Goal: Transaction & Acquisition: Purchase product/service

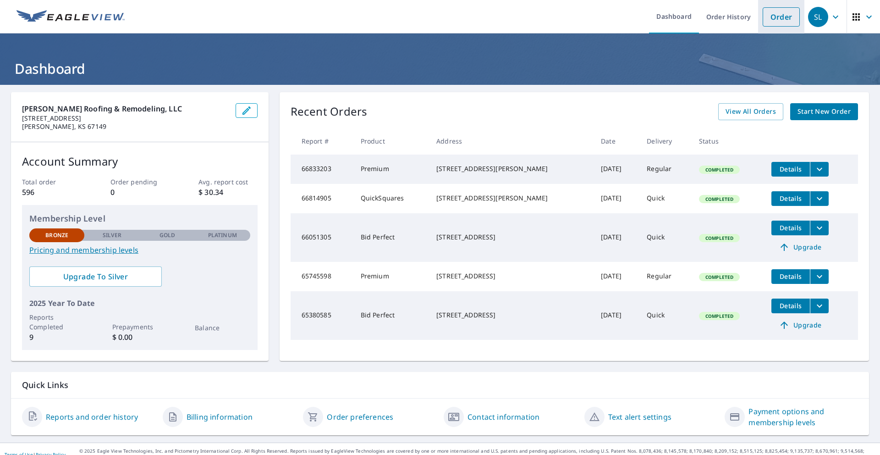
click at [788, 18] on link "Order" at bounding box center [781, 16] width 37 height 19
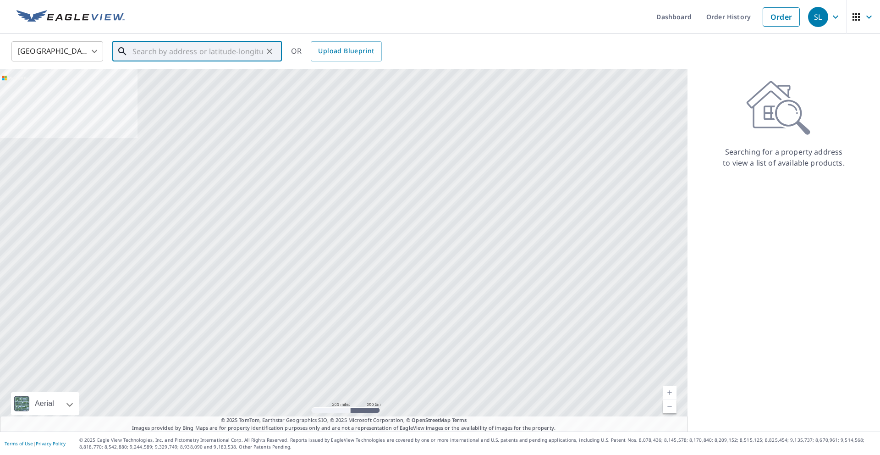
click at [171, 52] on input "text" at bounding box center [198, 52] width 131 height 26
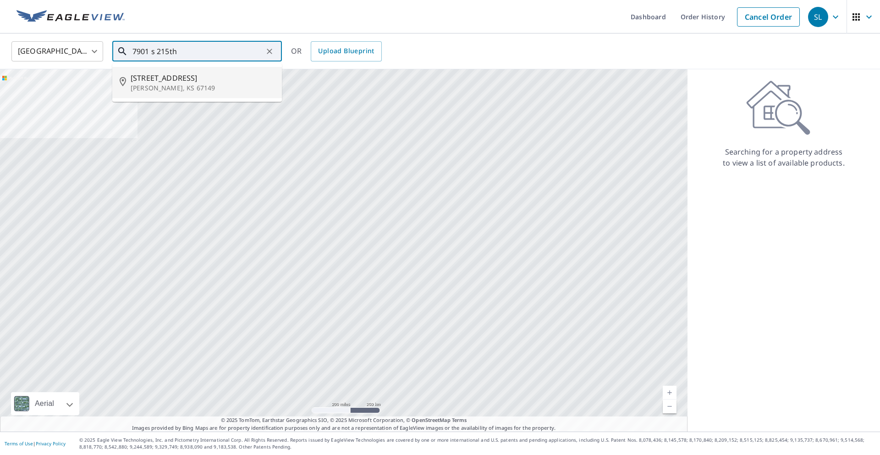
click at [166, 84] on p "[PERSON_NAME], KS 67149" at bounding box center [203, 87] width 144 height 9
type input "[STREET_ADDRESS][PERSON_NAME]"
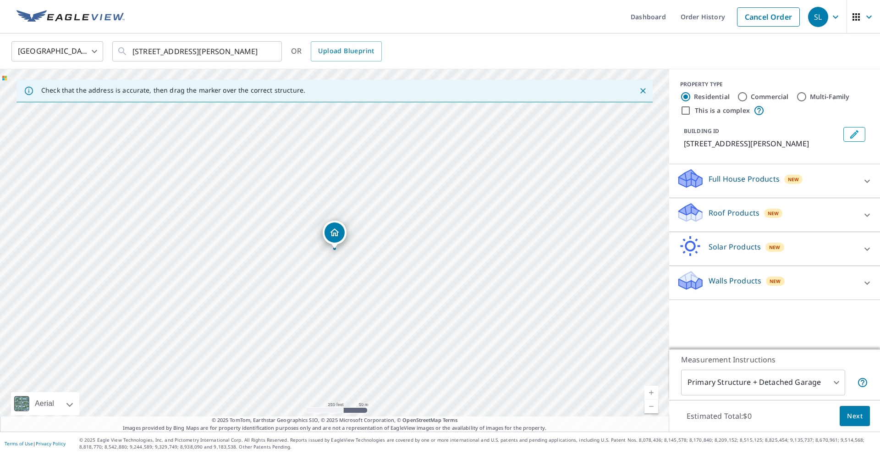
click at [651, 391] on link "Current Level 17, Zoom In" at bounding box center [652, 393] width 14 height 14
click at [653, 408] on link "Current Level 18, Zoom Out" at bounding box center [652, 406] width 14 height 14
drag, startPoint x: 481, startPoint y: 360, endPoint x: 366, endPoint y: 233, distance: 171.4
click at [366, 232] on div "[STREET_ADDRESS][PERSON_NAME]" at bounding box center [334, 250] width 669 height 362
drag, startPoint x: 345, startPoint y: 335, endPoint x: 368, endPoint y: 224, distance: 113.8
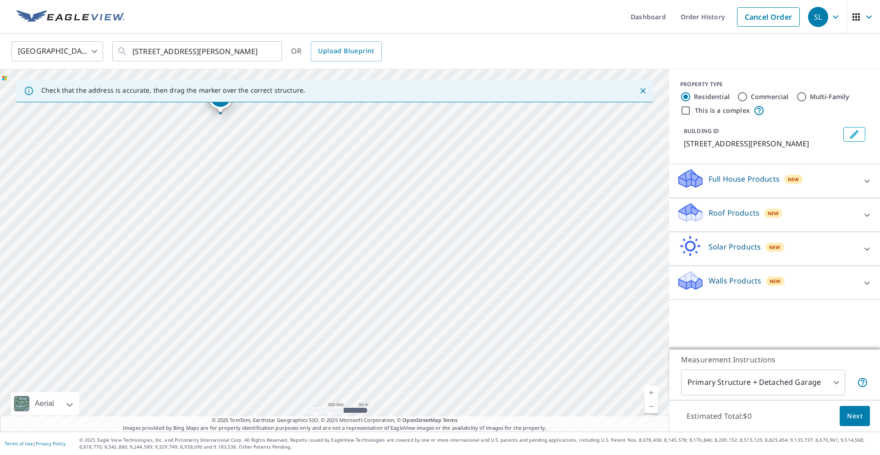
click at [368, 224] on div "[STREET_ADDRESS][PERSON_NAME]" at bounding box center [334, 250] width 669 height 362
click at [653, 408] on link "Current Level 19, Zoom Out" at bounding box center [652, 406] width 14 height 14
click at [653, 408] on link "Current Level 18, Zoom Out" at bounding box center [652, 406] width 14 height 14
click at [304, 164] on div "[STREET_ADDRESS][PERSON_NAME]" at bounding box center [334, 250] width 669 height 362
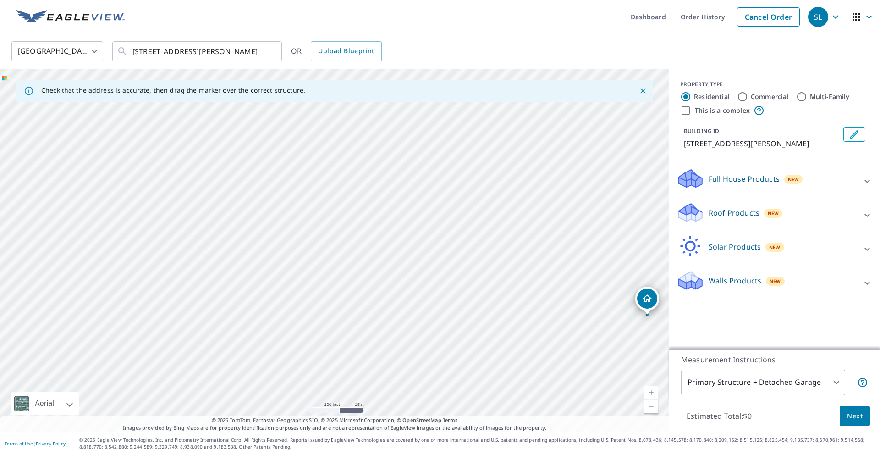
drag, startPoint x: 270, startPoint y: 181, endPoint x: 653, endPoint y: 300, distance: 400.9
click at [652, 407] on link "Current Level 19, Zoom Out" at bounding box center [652, 406] width 14 height 14
click at [652, 406] on link "Current Level 18, Zoom Out" at bounding box center [652, 406] width 14 height 14
drag, startPoint x: 299, startPoint y: 221, endPoint x: 309, endPoint y: 379, distance: 157.6
drag, startPoint x: 333, startPoint y: 236, endPoint x: 331, endPoint y: 223, distance: 13.0
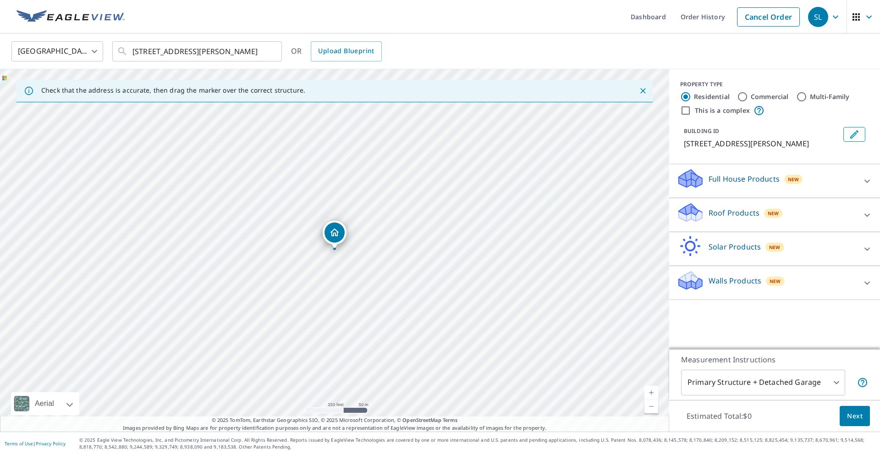
click at [652, 390] on link "Current Level 17, Zoom In" at bounding box center [652, 393] width 14 height 14
click at [652, 390] on link "Current Level 18, Zoom In" at bounding box center [652, 393] width 14 height 14
click at [759, 184] on p "Full House Products" at bounding box center [744, 178] width 71 height 11
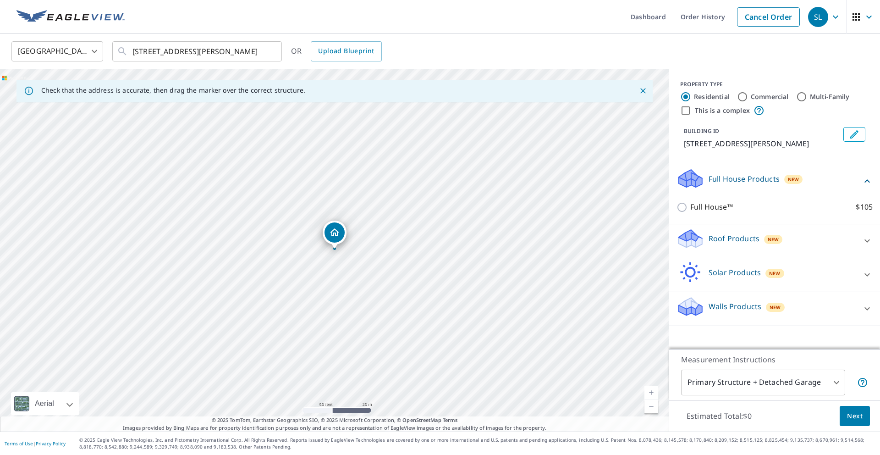
click at [727, 239] on p "Roof Products" at bounding box center [734, 238] width 51 height 11
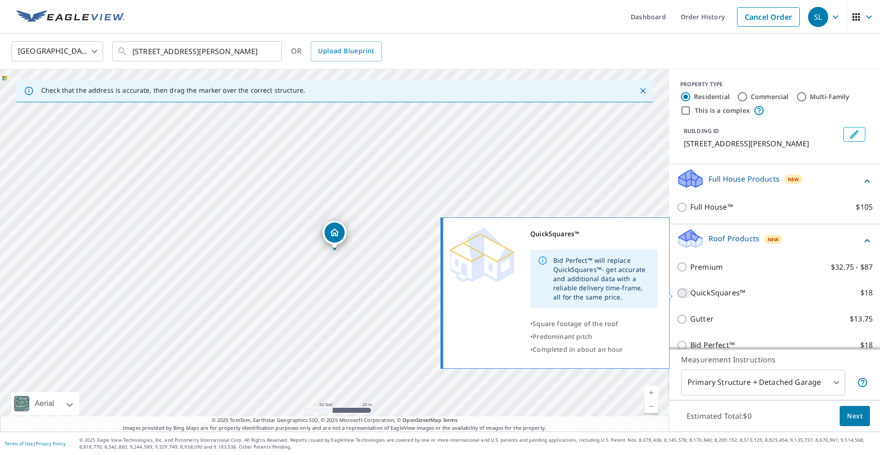
click at [682, 293] on input "QuickSquares™ $18" at bounding box center [684, 293] width 14 height 11
checkbox input "true"
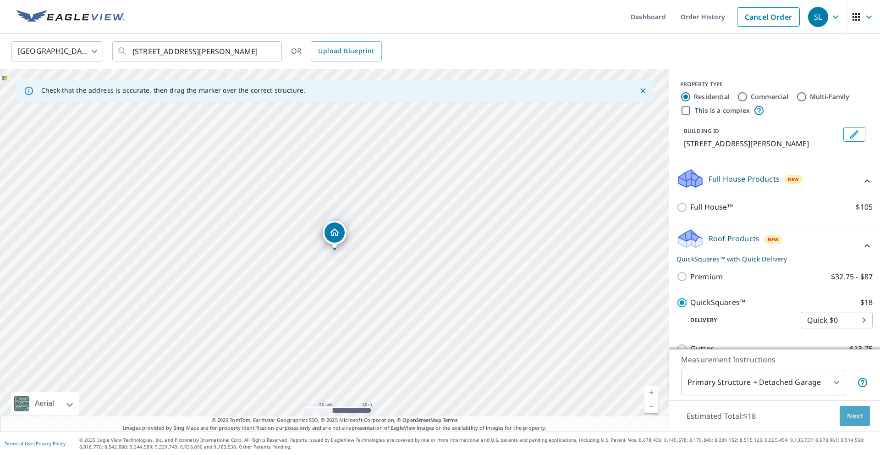
click at [862, 416] on span "Next" at bounding box center [855, 415] width 16 height 11
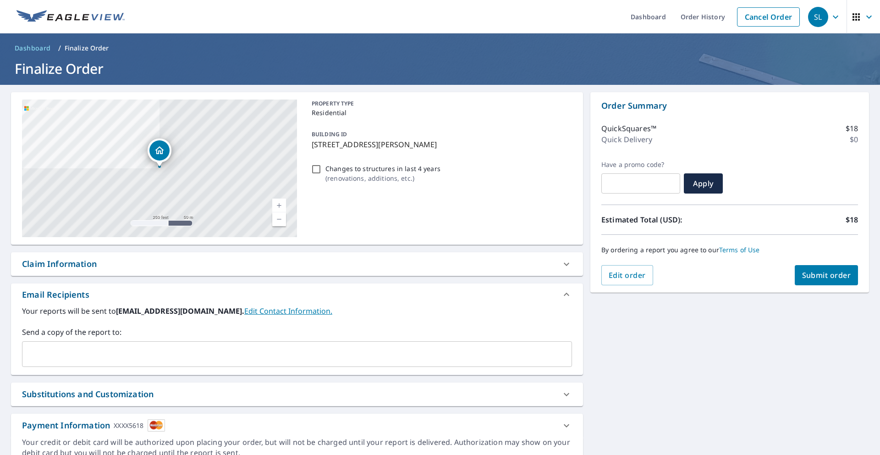
click at [246, 356] on input "text" at bounding box center [290, 353] width 528 height 17
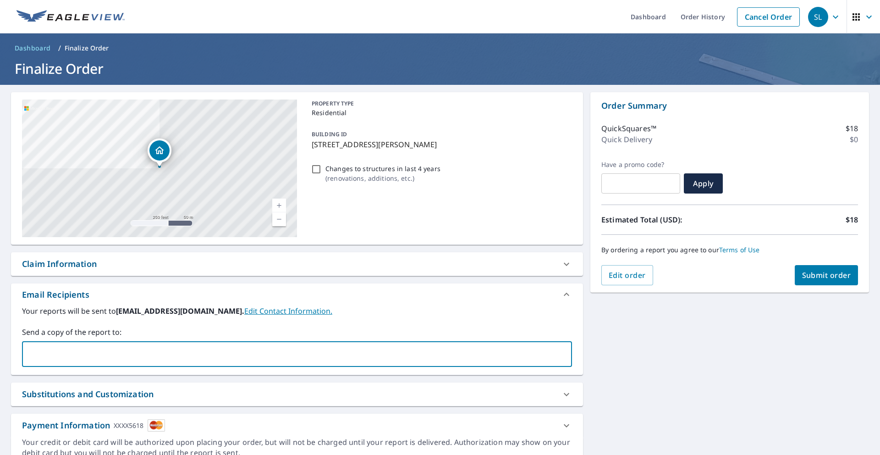
type input "[EMAIL_ADDRESS][DOMAIN_NAME]"
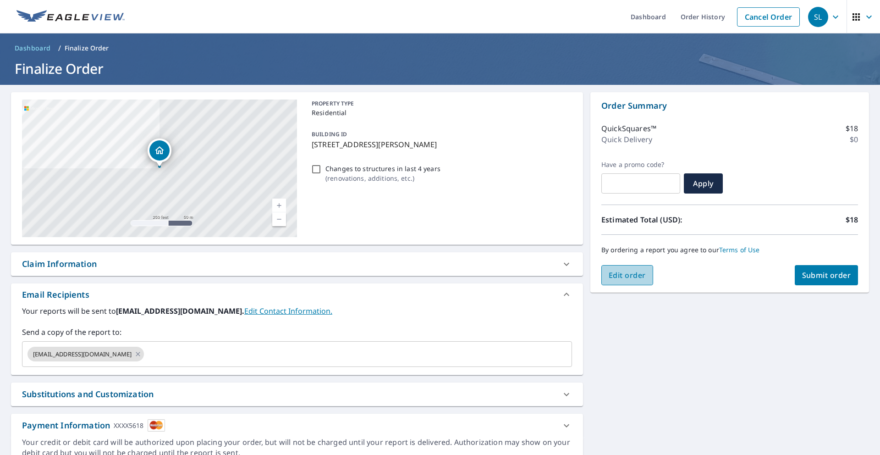
click at [636, 278] on span "Edit order" at bounding box center [627, 275] width 37 height 10
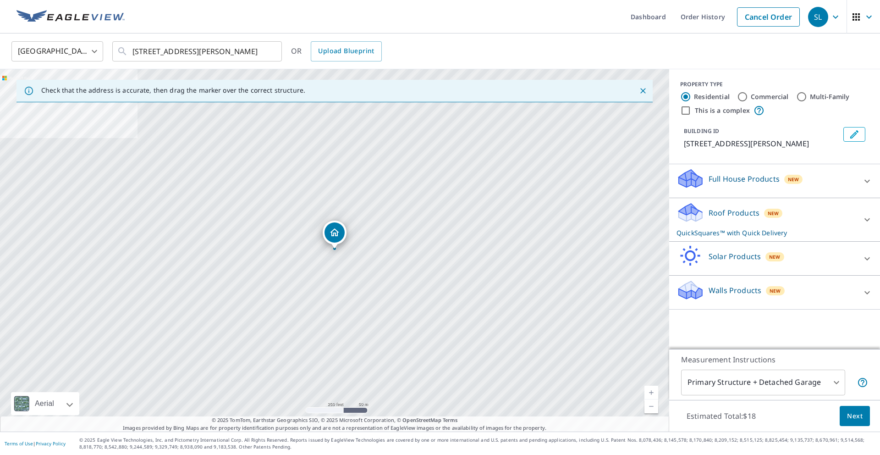
click at [733, 180] on p "Full House Products" at bounding box center [744, 178] width 71 height 11
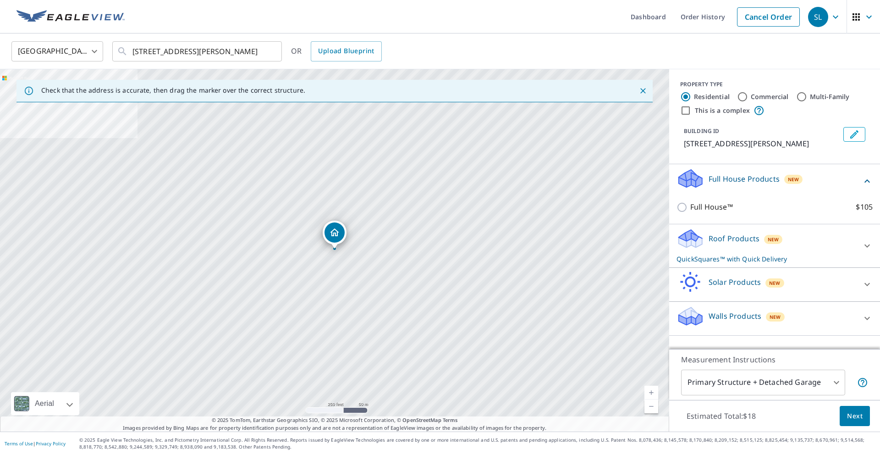
click at [721, 238] on p "Roof Products" at bounding box center [734, 238] width 51 height 11
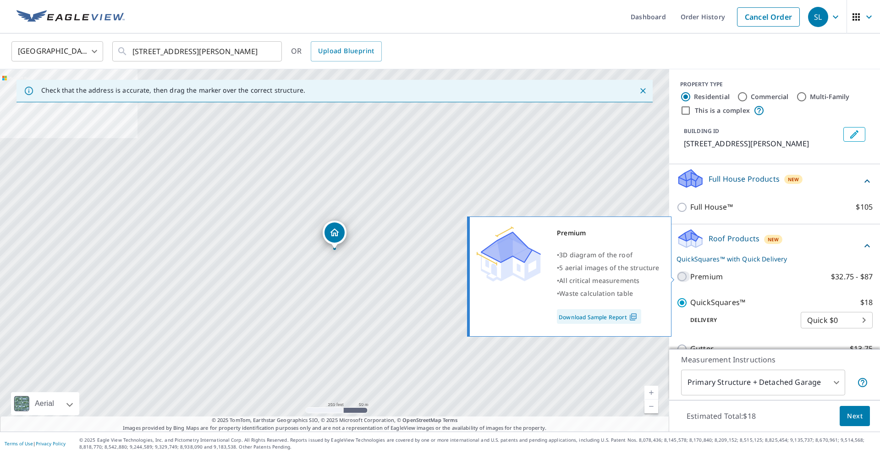
click at [680, 278] on input "Premium $32.75 - $87" at bounding box center [684, 276] width 14 height 11
checkbox input "true"
checkbox input "false"
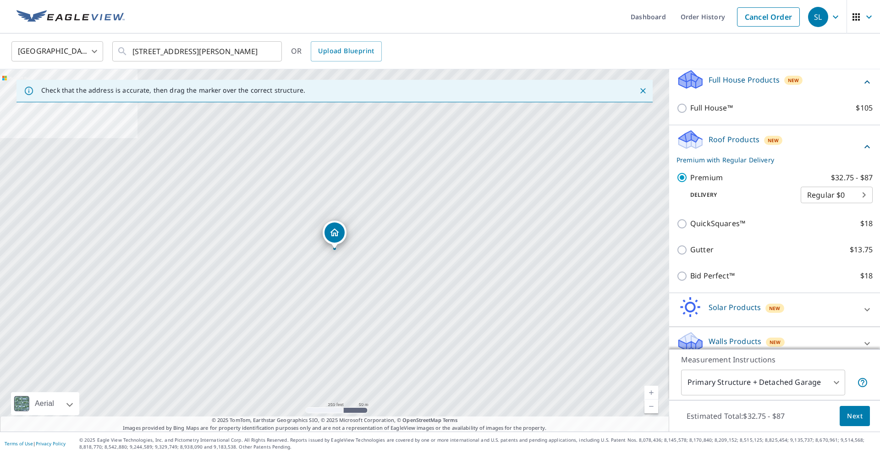
scroll to position [111, 0]
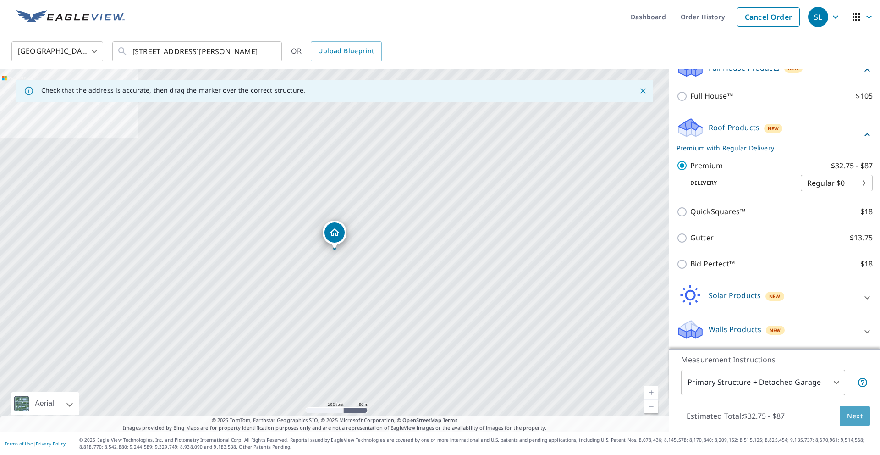
click at [859, 416] on span "Next" at bounding box center [855, 415] width 16 height 11
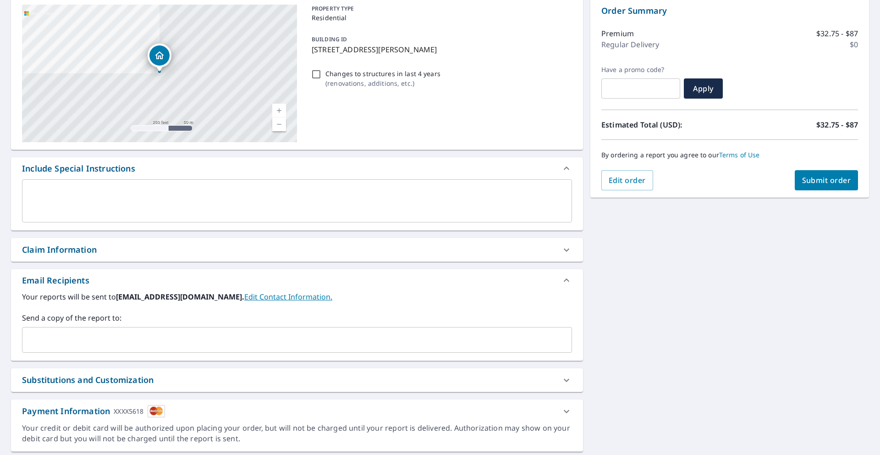
scroll to position [98, 0]
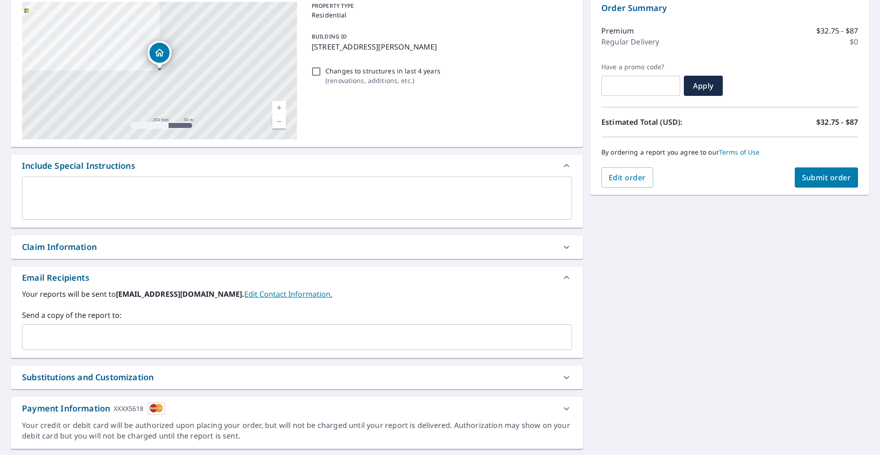
click at [243, 339] on input "text" at bounding box center [290, 336] width 528 height 17
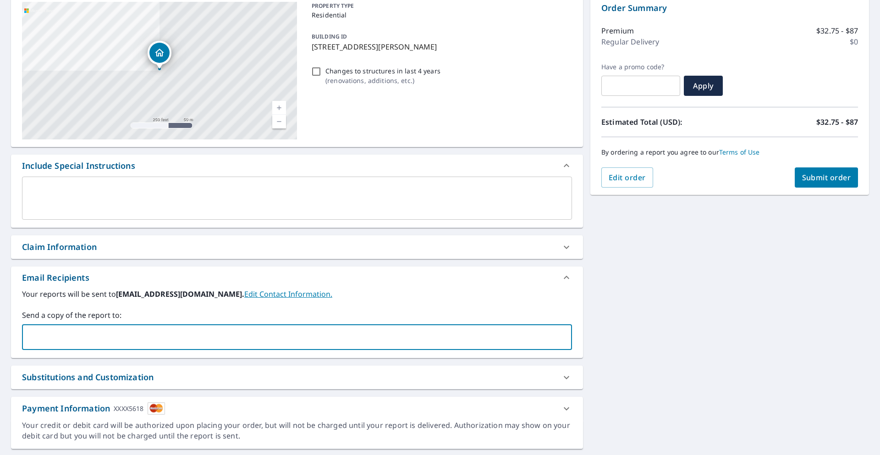
type input "[EMAIL_ADDRESS][DOMAIN_NAME]"
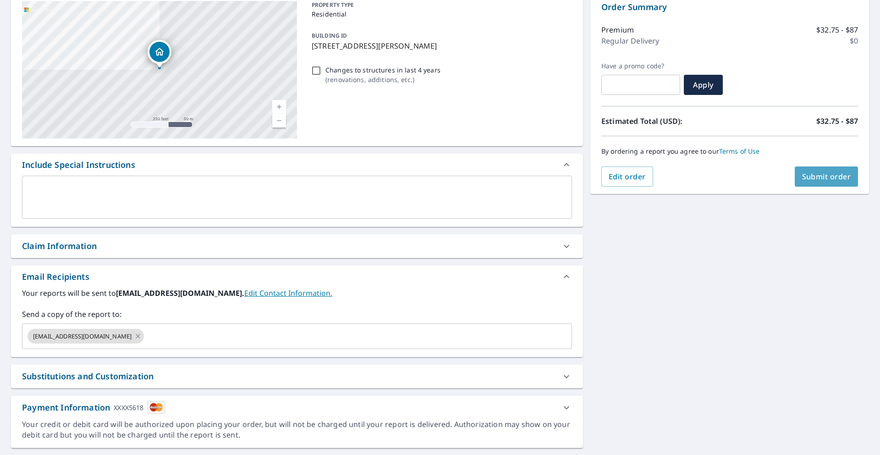
click at [831, 177] on span "Submit order" at bounding box center [826, 176] width 49 height 10
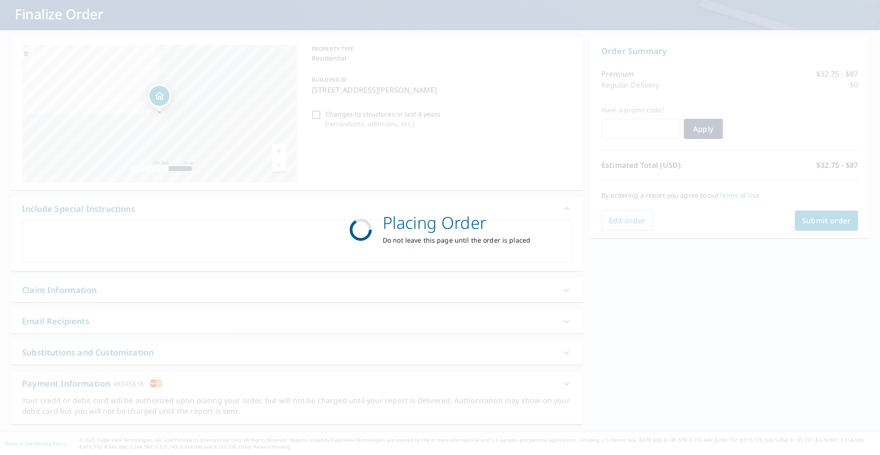
scroll to position [55, 0]
